Goal: Task Accomplishment & Management: Use online tool/utility

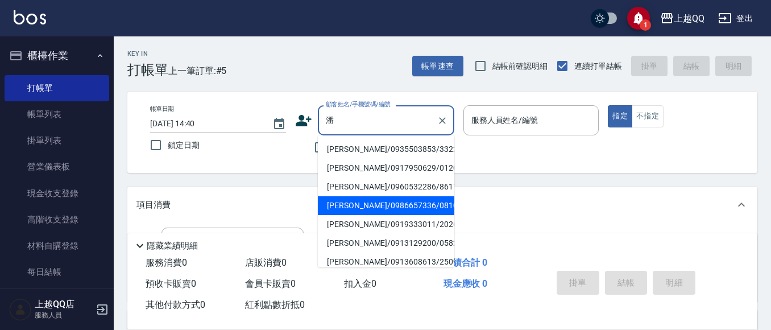
click at [383, 201] on li "[PERSON_NAME]/0986657336/0810" at bounding box center [386, 205] width 136 height 19
type input "[PERSON_NAME]/0986657336/0810"
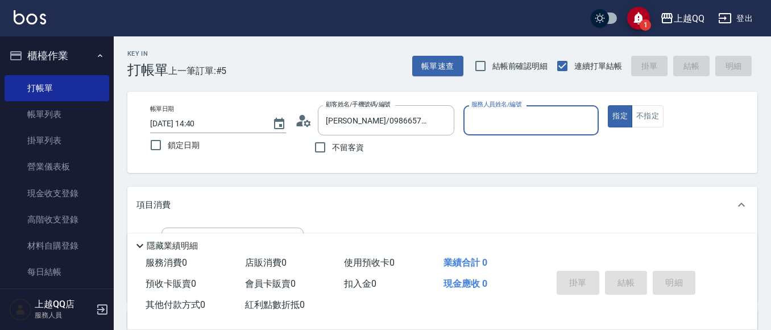
type input "[PERSON_NAME]-8"
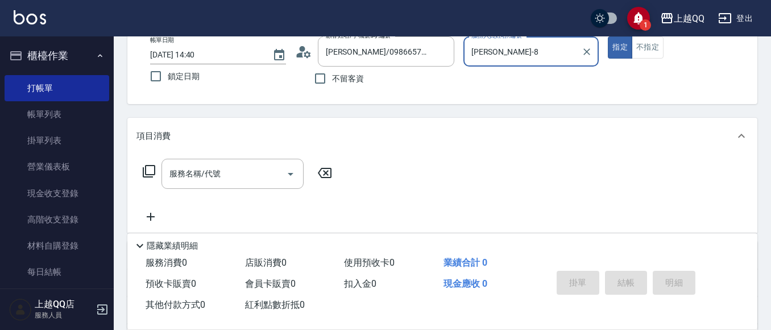
scroll to position [73, 0]
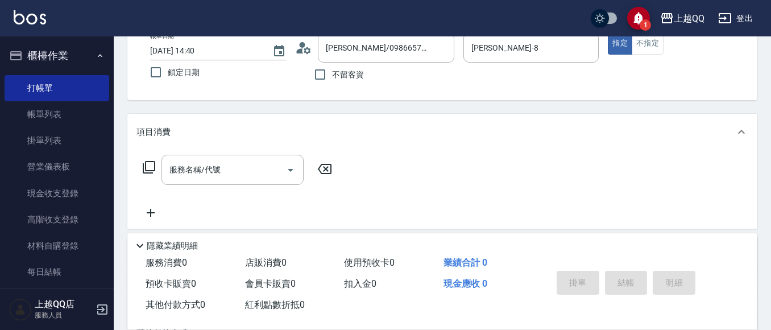
click at [146, 166] on icon at bounding box center [149, 167] width 13 height 13
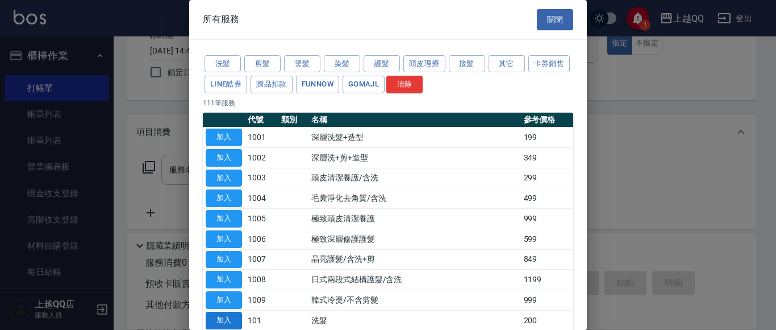
click at [236, 325] on button "加入" at bounding box center [224, 320] width 36 height 18
type input "洗髮(101)"
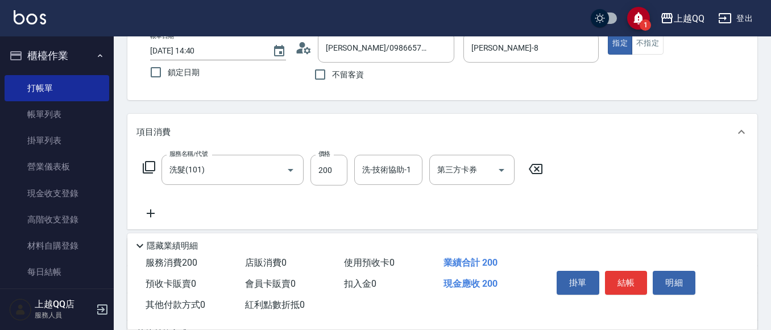
click at [148, 165] on icon at bounding box center [149, 167] width 14 height 14
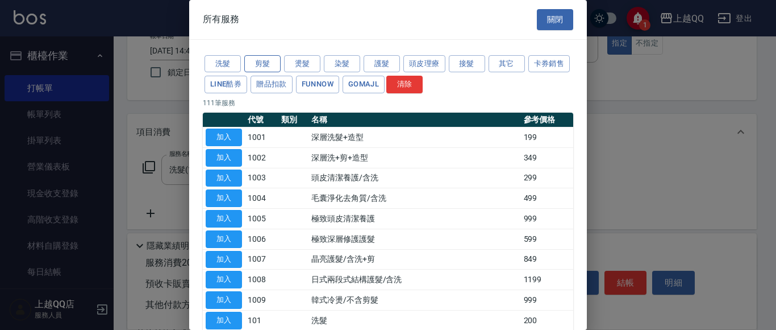
click at [270, 55] on button "剪髮" at bounding box center [262, 64] width 36 height 18
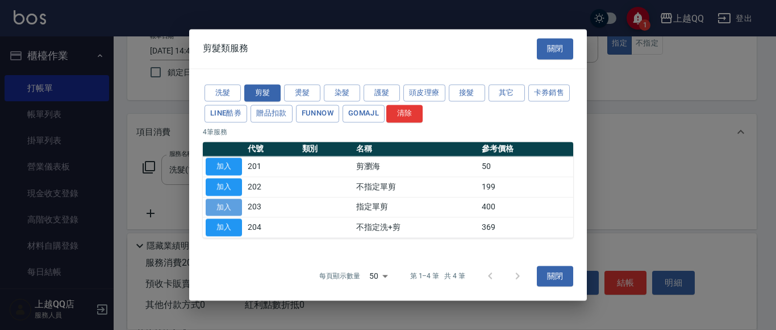
click at [229, 214] on button "加入" at bounding box center [224, 207] width 36 height 18
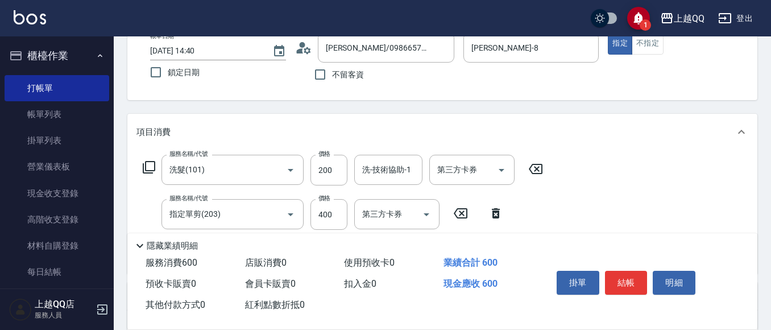
click at [144, 160] on icon at bounding box center [149, 167] width 14 height 14
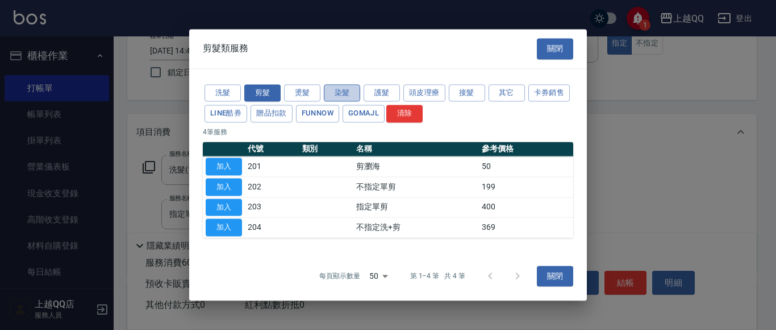
click at [334, 91] on button "染髮" at bounding box center [342, 93] width 36 height 18
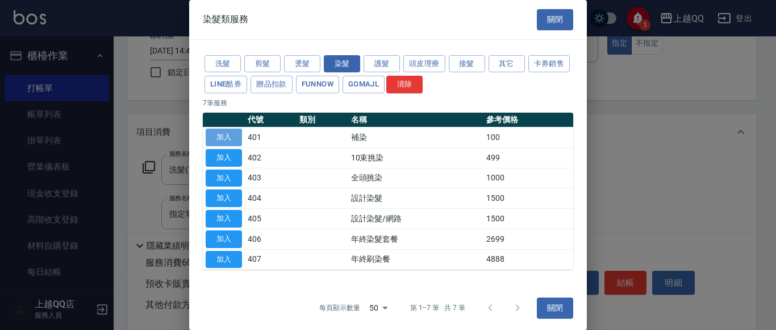
click at [230, 138] on button "加入" at bounding box center [224, 137] width 36 height 18
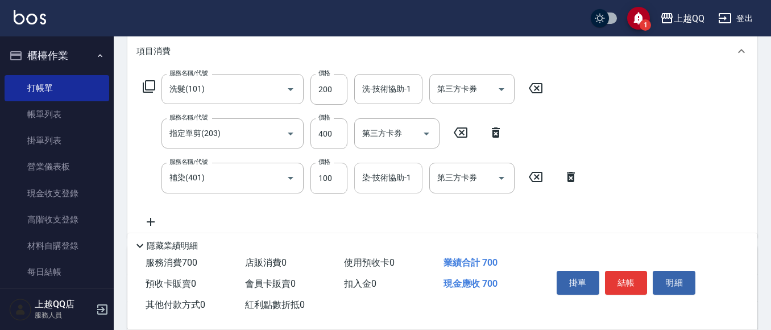
scroll to position [155, 0]
click at [334, 177] on input "100" at bounding box center [328, 176] width 37 height 31
type input "999"
click at [373, 185] on input "染-技術協助-1" at bounding box center [388, 177] width 58 height 20
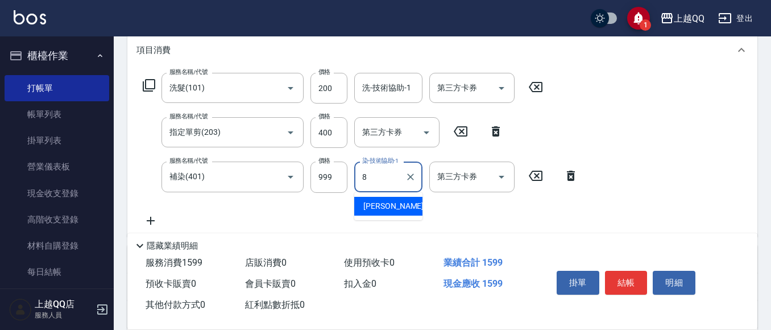
click at [385, 209] on span "[PERSON_NAME] -8" at bounding box center [396, 206] width 67 height 12
type input "[PERSON_NAME]-8"
click at [336, 136] on input "400" at bounding box center [328, 132] width 37 height 31
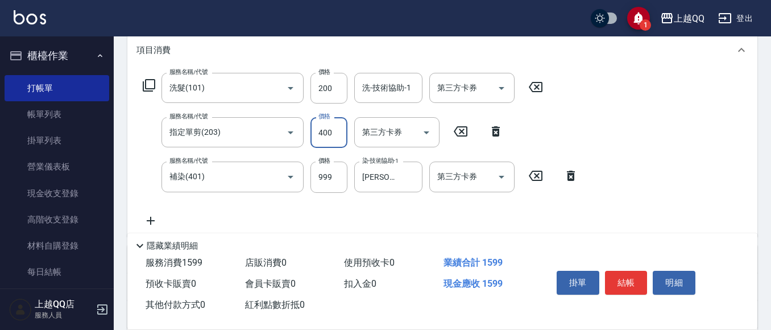
click at [336, 136] on input "400" at bounding box center [328, 132] width 37 height 31
type input "350"
click at [335, 92] on input "200" at bounding box center [328, 88] width 37 height 31
type input "230"
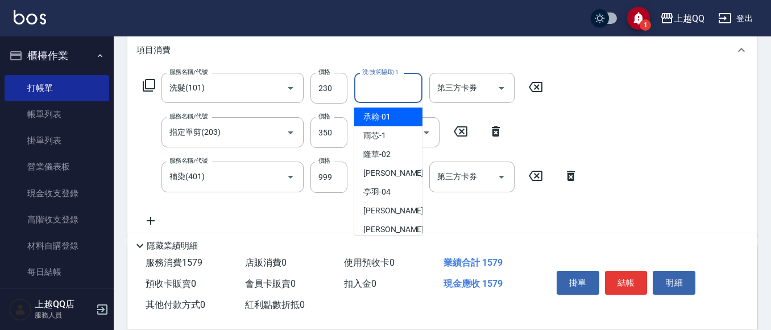
click at [366, 91] on input "洗-技術協助-1" at bounding box center [388, 88] width 58 height 20
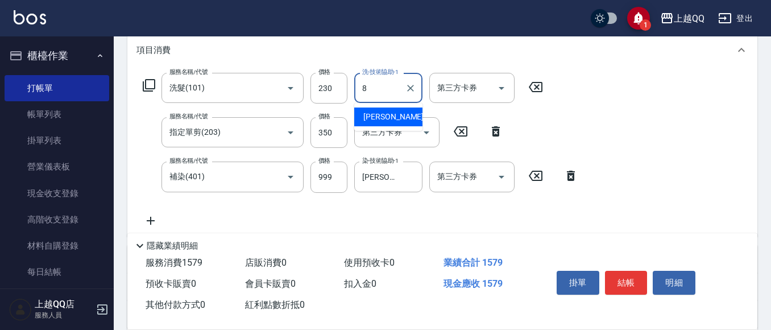
click at [397, 119] on div "[PERSON_NAME] -8" at bounding box center [388, 116] width 68 height 19
type input "[PERSON_NAME]-8"
click at [630, 278] on button "結帳" at bounding box center [626, 283] width 43 height 24
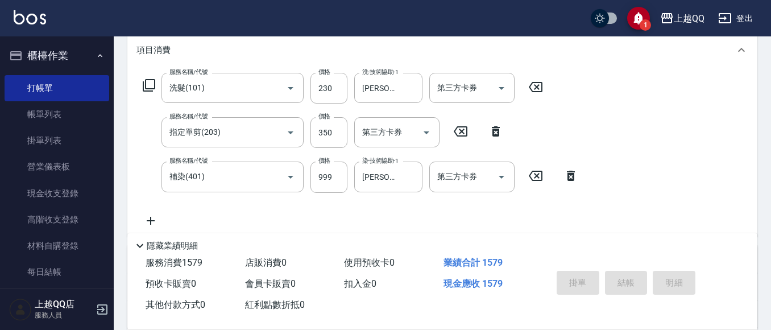
type input "[DATE] 15:27"
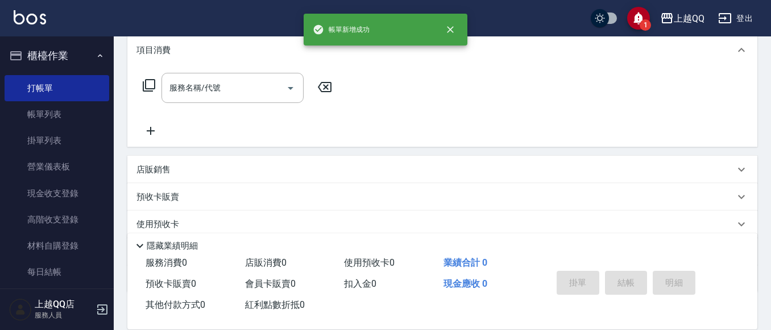
scroll to position [0, 0]
